Goal: Information Seeking & Learning: Find specific fact

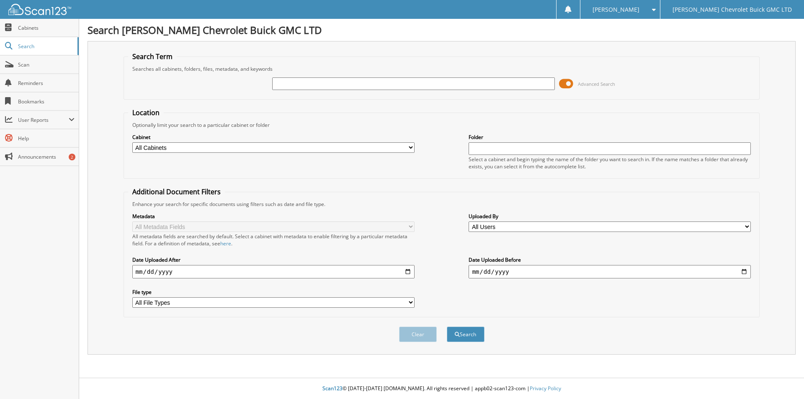
click at [439, 82] on input "text" at bounding box center [413, 83] width 282 height 13
type input "contact"
click at [568, 85] on span at bounding box center [566, 83] width 14 height 13
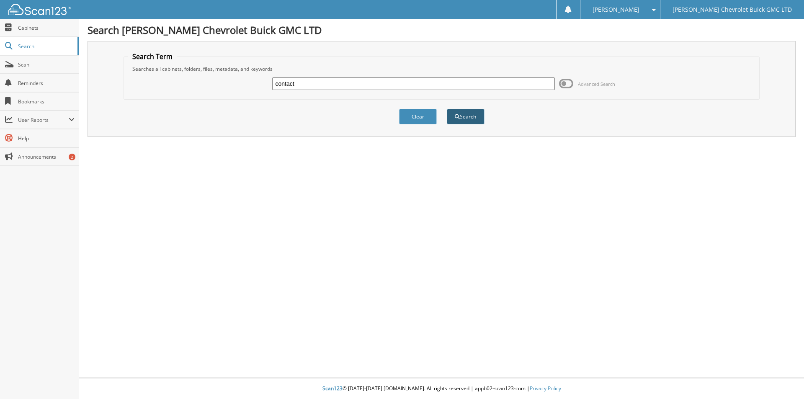
click at [467, 116] on button "Search" at bounding box center [466, 116] width 38 height 15
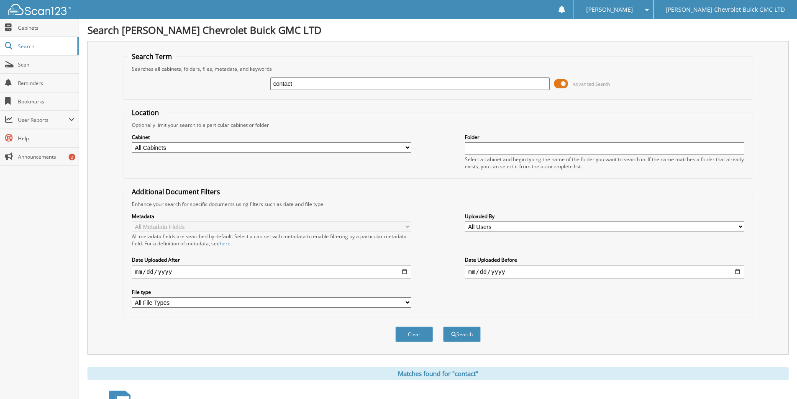
click at [566, 83] on span at bounding box center [561, 83] width 14 height 13
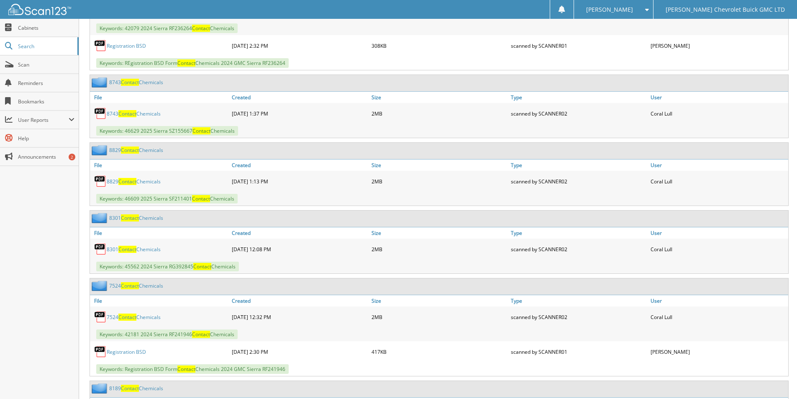
scroll to position [2385, 0]
